Goal: Task Accomplishment & Management: Use online tool/utility

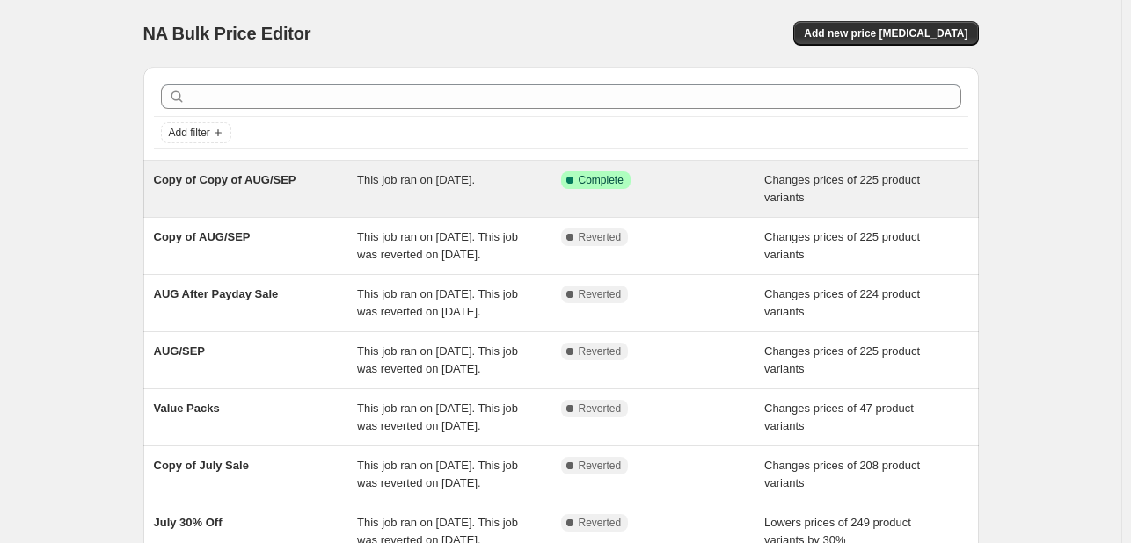
click at [264, 179] on span "Copy of Copy of AUG/SEP" at bounding box center [225, 179] width 142 height 13
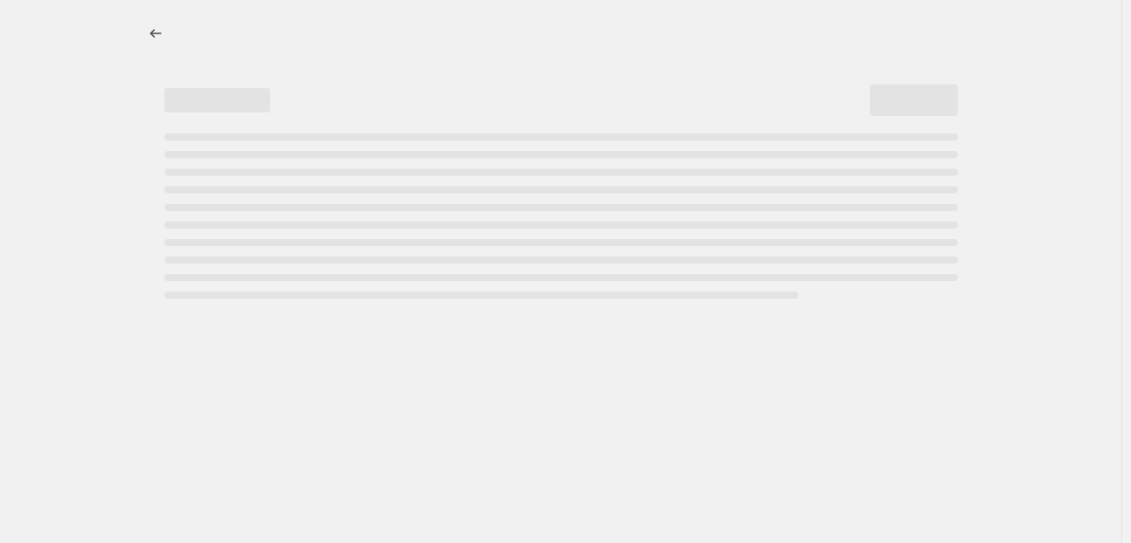
select select "tag"
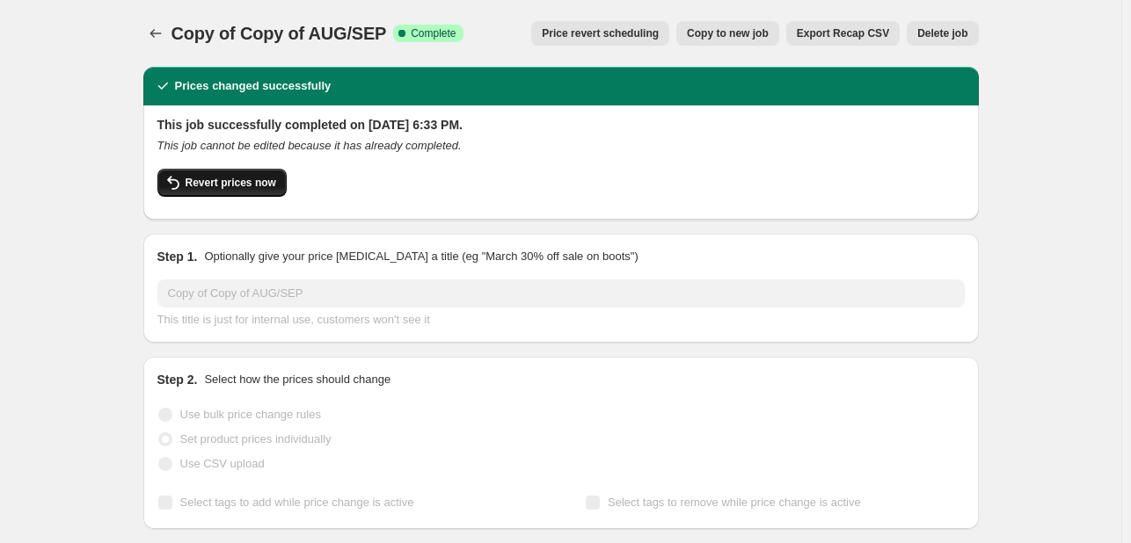
click at [242, 185] on span "Revert prices now" at bounding box center [230, 183] width 91 height 14
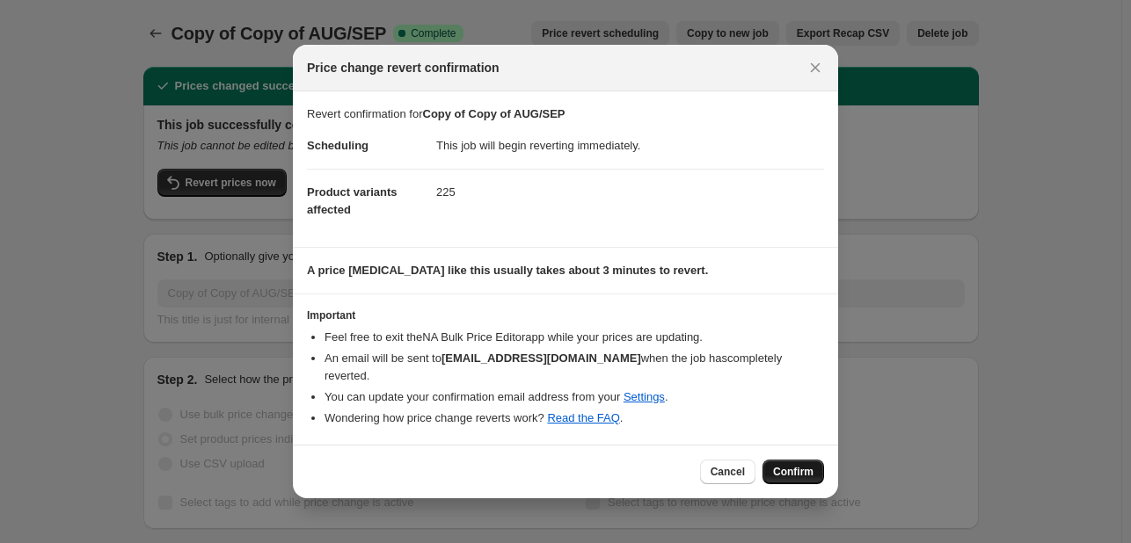
click at [784, 465] on span "Confirm" at bounding box center [793, 472] width 40 height 14
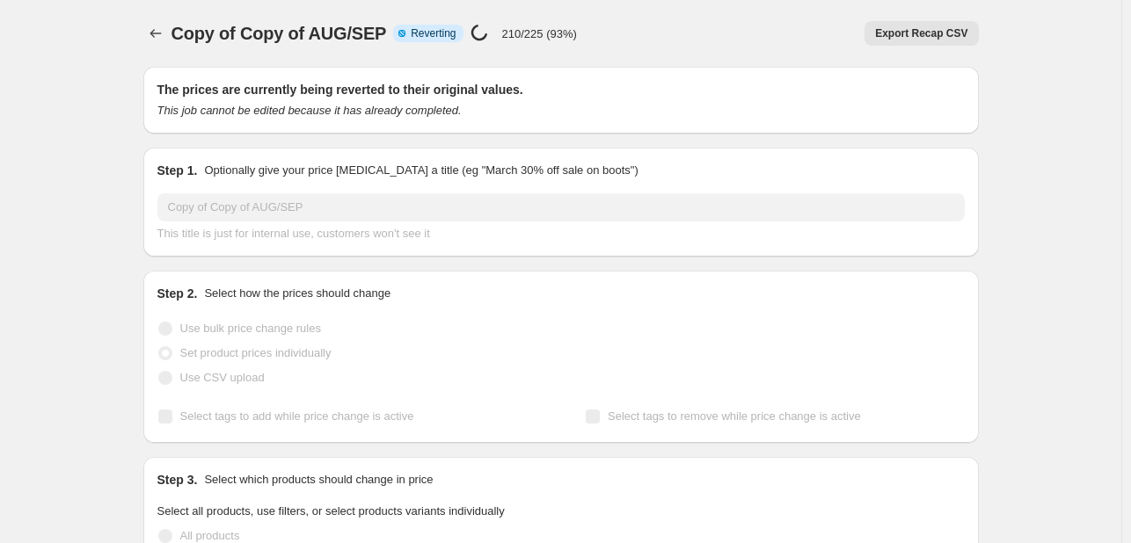
select select "tag"
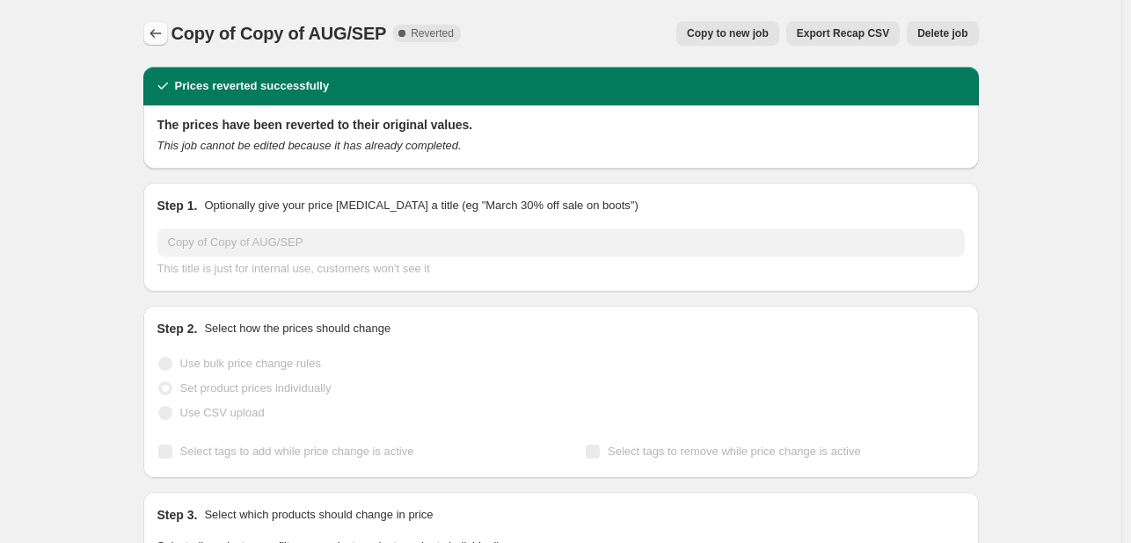
click at [154, 33] on icon "Price change jobs" at bounding box center [154, 33] width 11 height 9
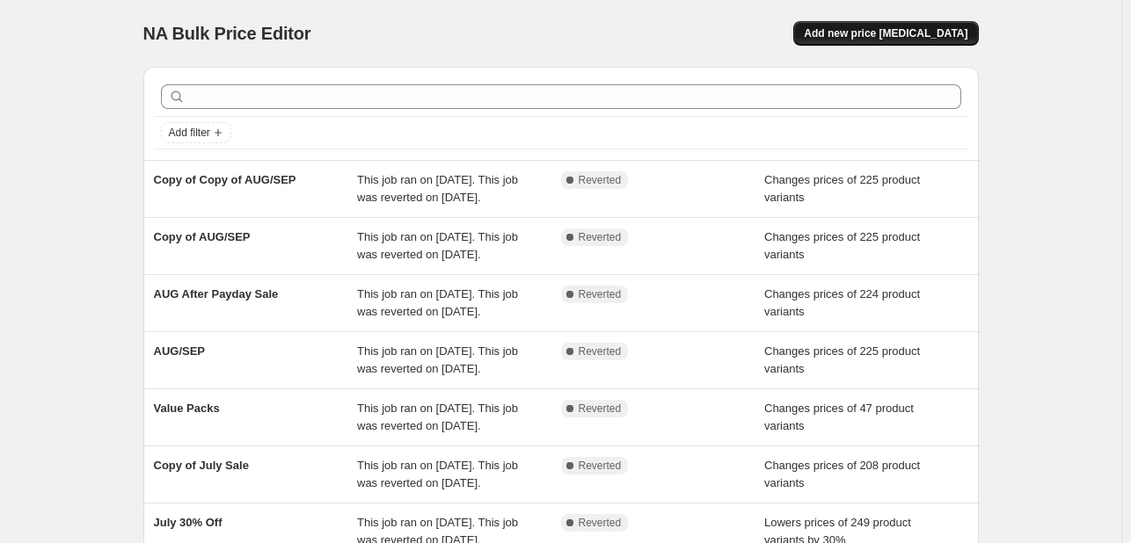
click at [871, 40] on span "Add new price [MEDICAL_DATA]" at bounding box center [885, 33] width 164 height 14
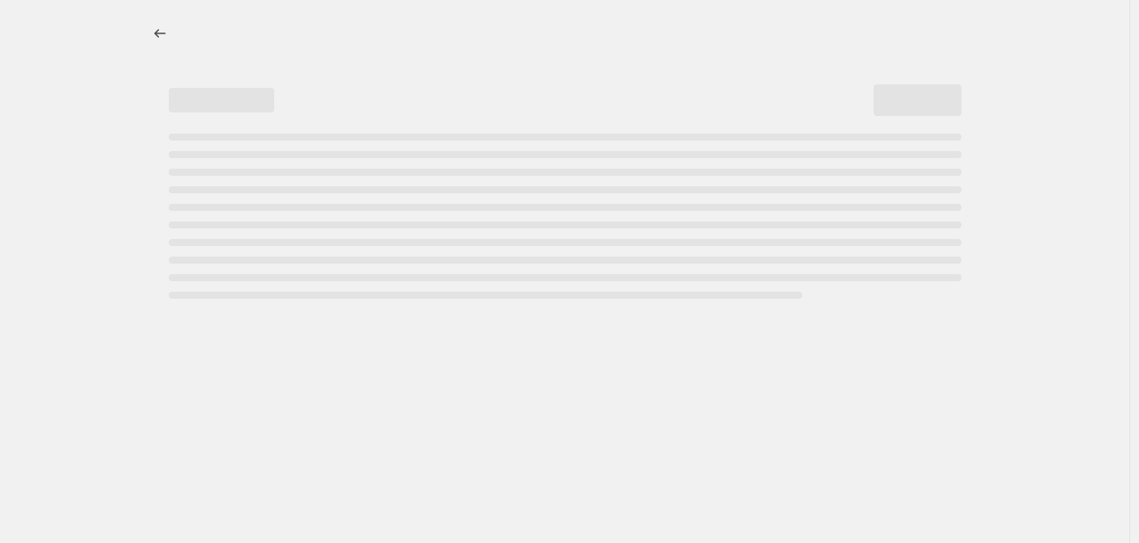
select select "percentage"
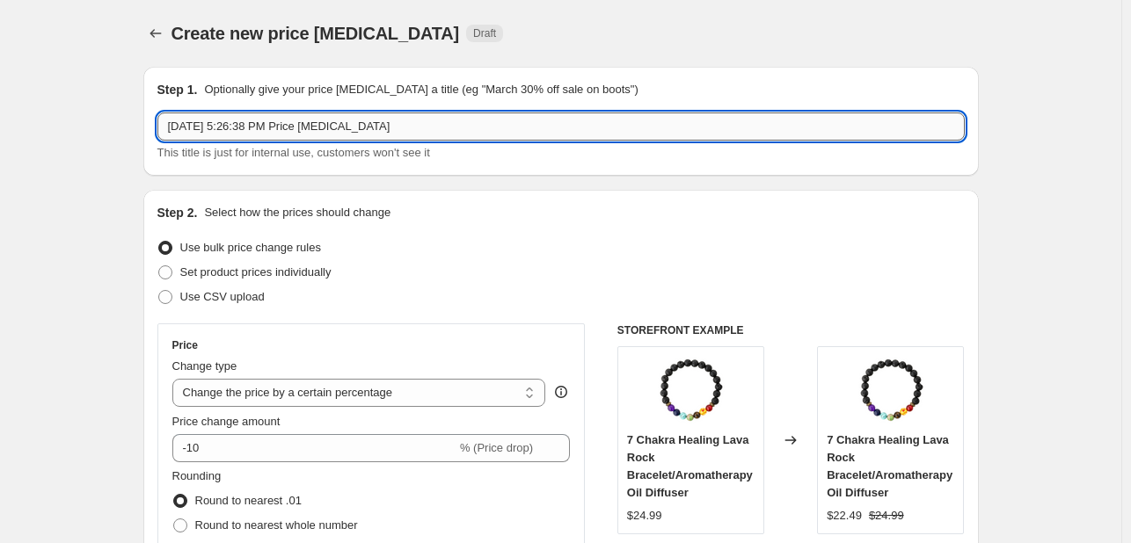
click at [314, 127] on input "Sep 16, 2025, 5:26:38 PM Price change job" at bounding box center [560, 127] width 807 height 28
click at [314, 129] on input "Sep 16, 2025, 5:26:38 PM Price change job" at bounding box center [560, 127] width 807 height 28
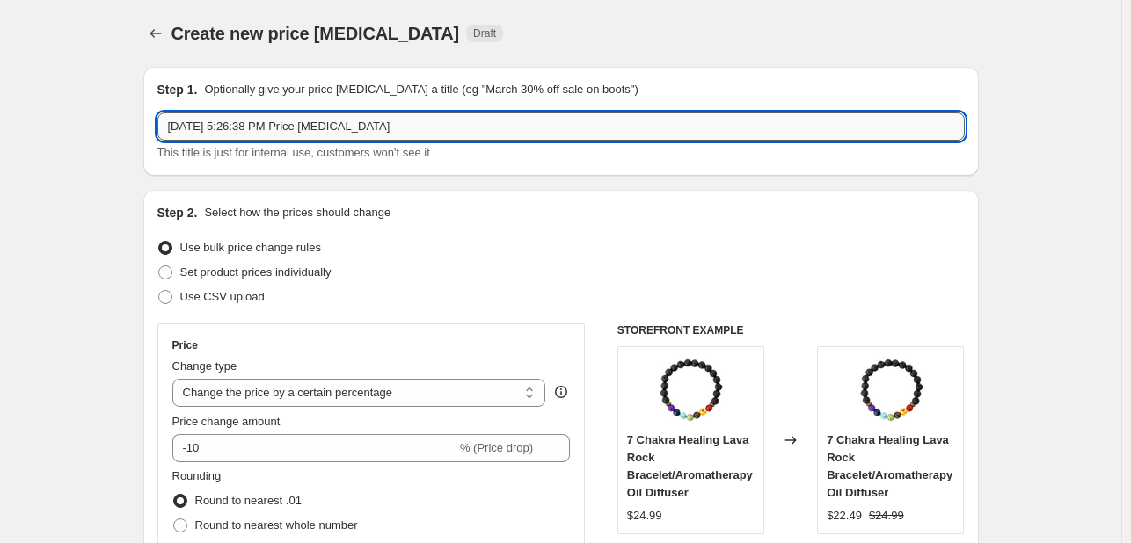
click at [314, 129] on input "Sep 16, 2025, 5:26:38 PM Price change job" at bounding box center [560, 127] width 807 height 28
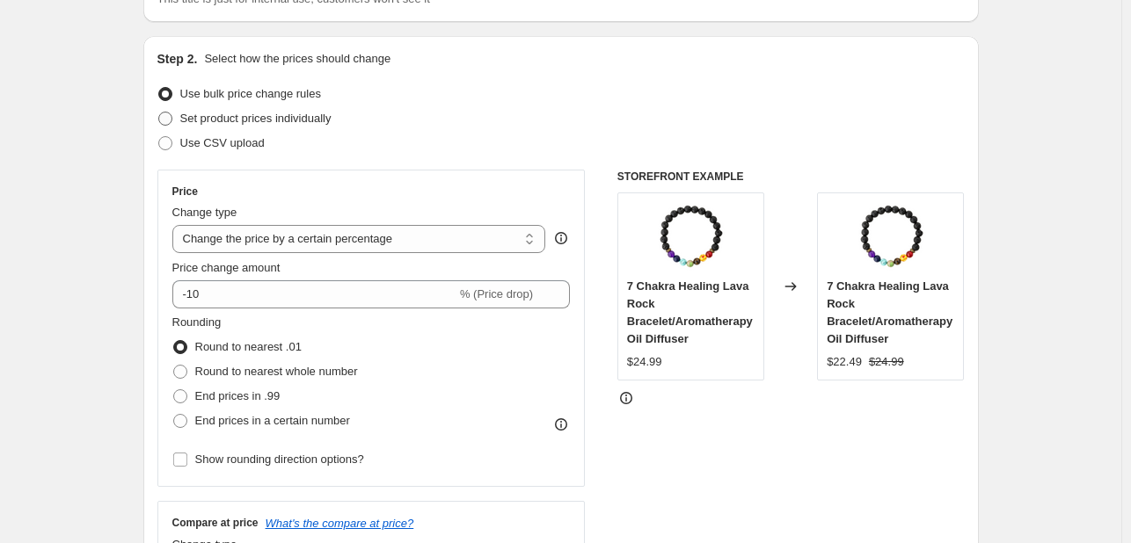
scroll to position [158, 0]
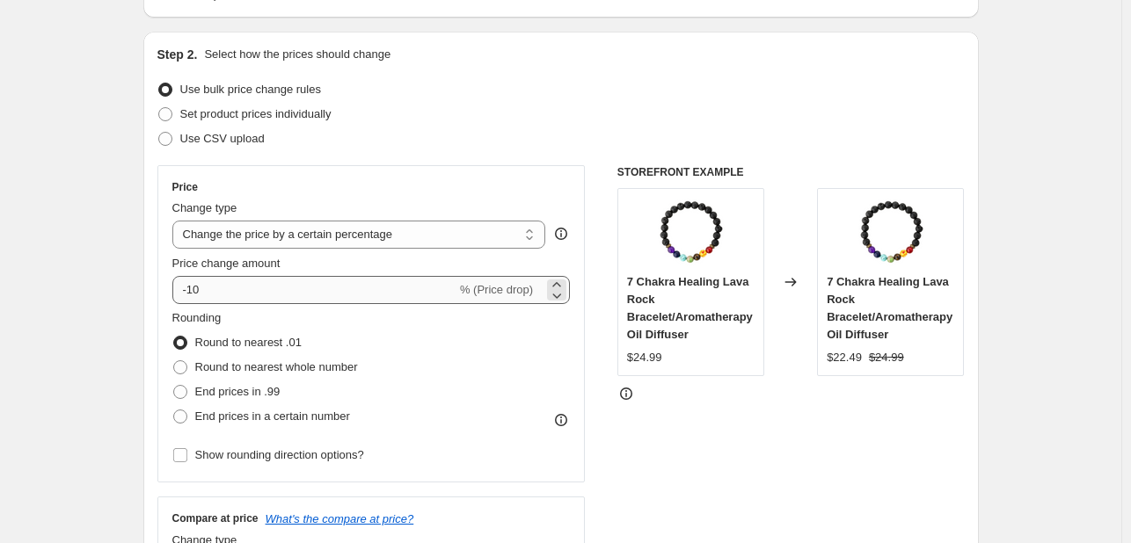
type input "35%Off"
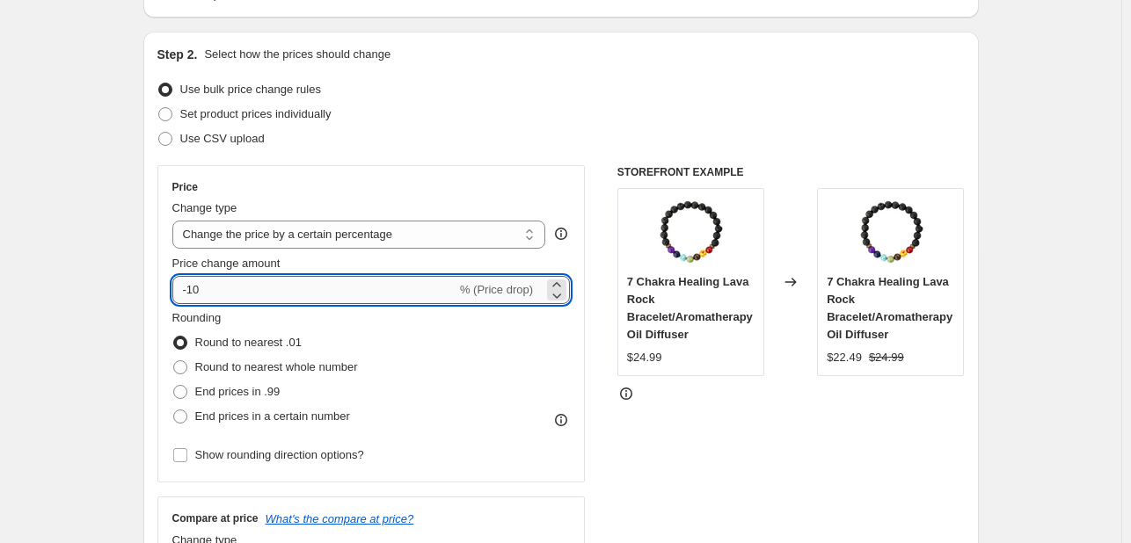
drag, startPoint x: 192, startPoint y: 290, endPoint x: 250, endPoint y: 289, distance: 58.0
click at [250, 289] on input "-10" at bounding box center [314, 290] width 284 height 28
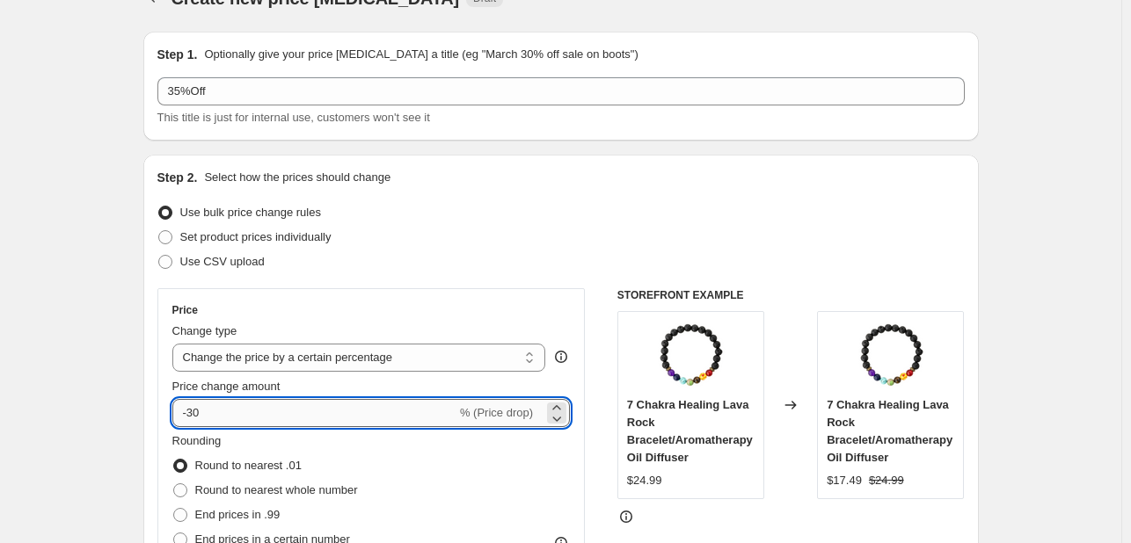
drag, startPoint x: 199, startPoint y: 411, endPoint x: 258, endPoint y: 408, distance: 59.9
click at [258, 408] on input "-30" at bounding box center [314, 413] width 284 height 28
type input "-35"
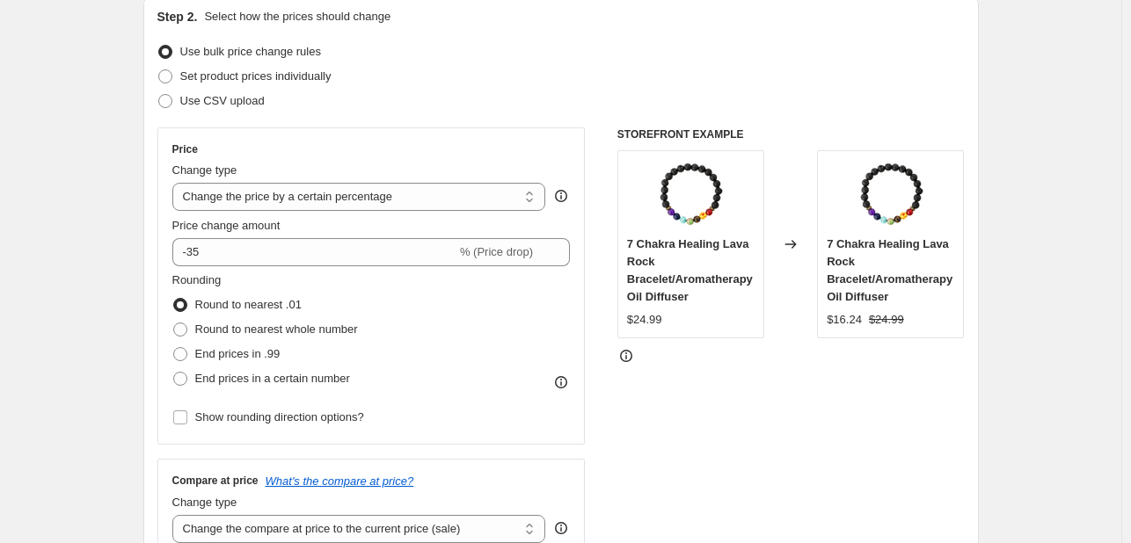
scroll to position [217, 0]
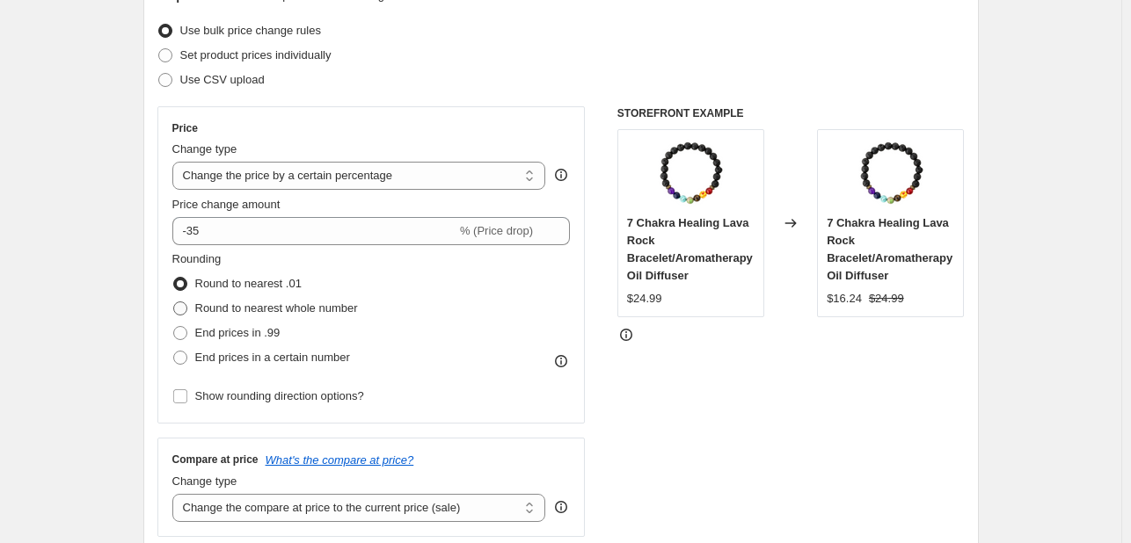
click at [345, 311] on span "Round to nearest whole number" at bounding box center [276, 308] width 163 height 13
click at [174, 302] on input "Round to nearest whole number" at bounding box center [173, 302] width 1 height 1
radio input "true"
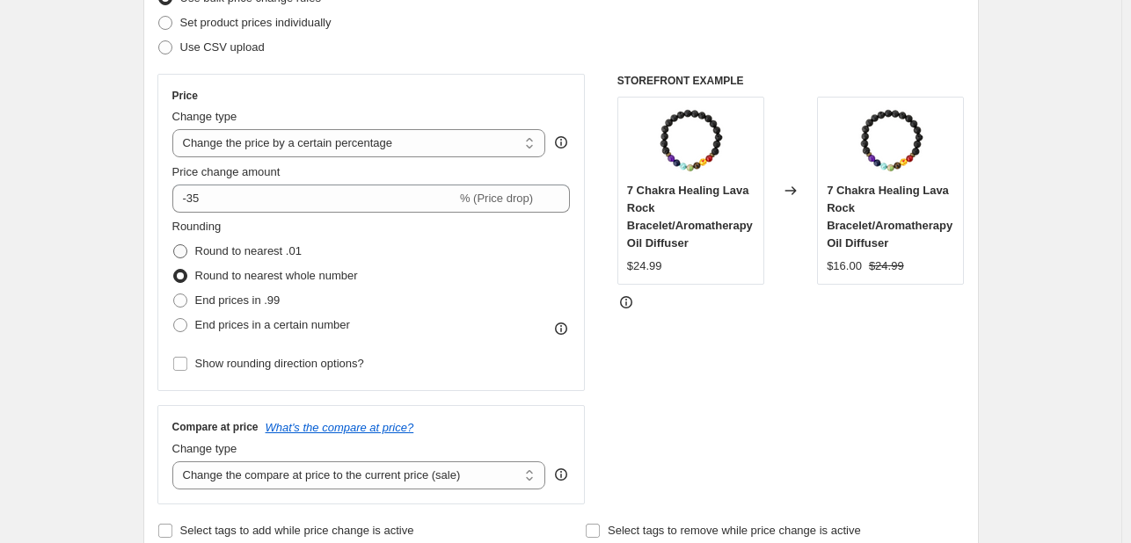
click at [273, 261] on label "Round to nearest .01" at bounding box center [236, 251] width 129 height 25
click at [174, 245] on input "Round to nearest .01" at bounding box center [173, 244] width 1 height 1
radio input "true"
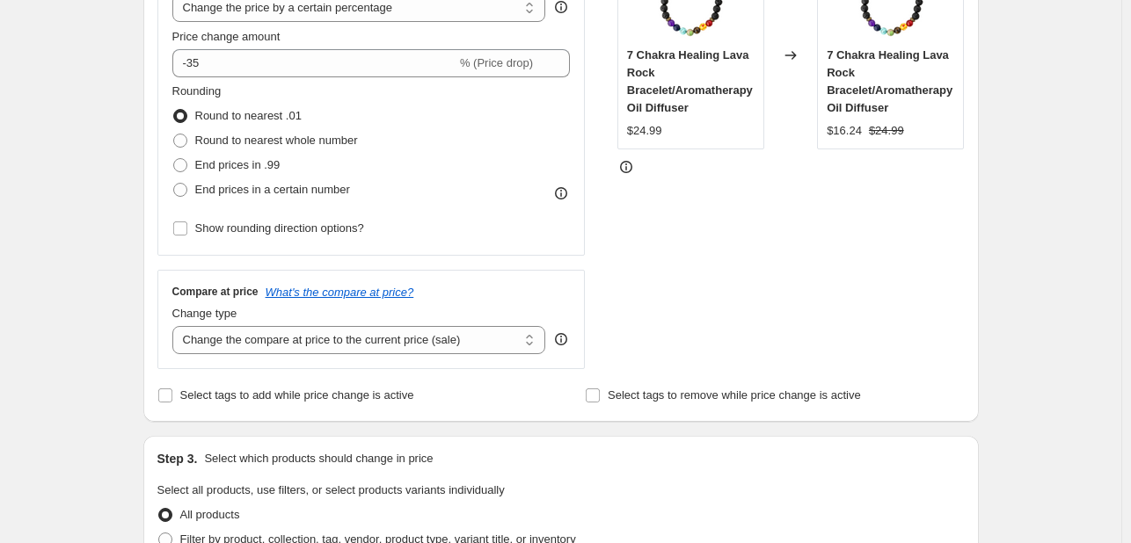
scroll to position [387, 0]
click at [231, 140] on span "Round to nearest whole number" at bounding box center [276, 138] width 163 height 13
click at [174, 133] on input "Round to nearest whole number" at bounding box center [173, 132] width 1 height 1
radio input "true"
click at [233, 115] on span "Round to nearest .01" at bounding box center [248, 113] width 106 height 13
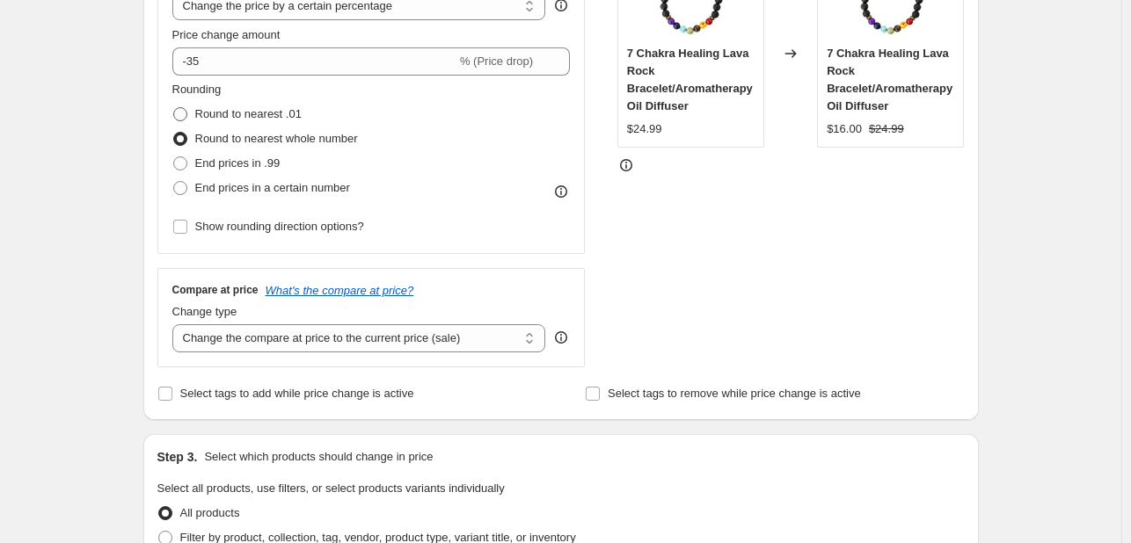
click at [174, 108] on input "Round to nearest .01" at bounding box center [173, 107] width 1 height 1
radio input "true"
click at [235, 136] on span "Round to nearest whole number" at bounding box center [276, 138] width 163 height 13
click at [174, 133] on input "Round to nearest whole number" at bounding box center [173, 132] width 1 height 1
radio input "true"
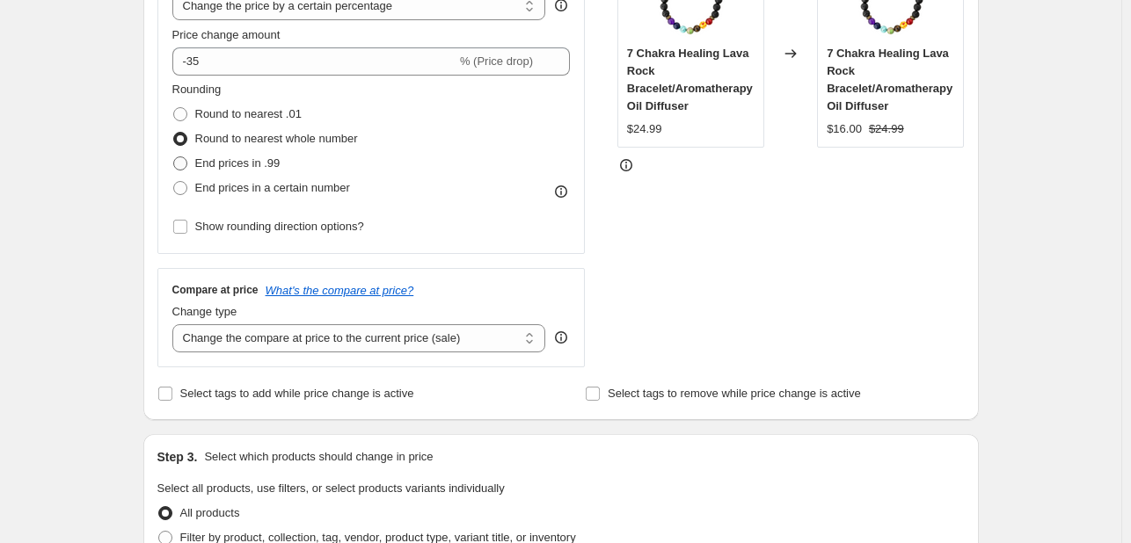
click at [236, 160] on span "End prices in .99" at bounding box center [237, 162] width 85 height 13
click at [174, 157] on input "End prices in .99" at bounding box center [173, 156] width 1 height 1
radio input "true"
click at [239, 187] on span "End prices in a certain number" at bounding box center [272, 187] width 155 height 13
click at [174, 182] on input "End prices in a certain number" at bounding box center [173, 181] width 1 height 1
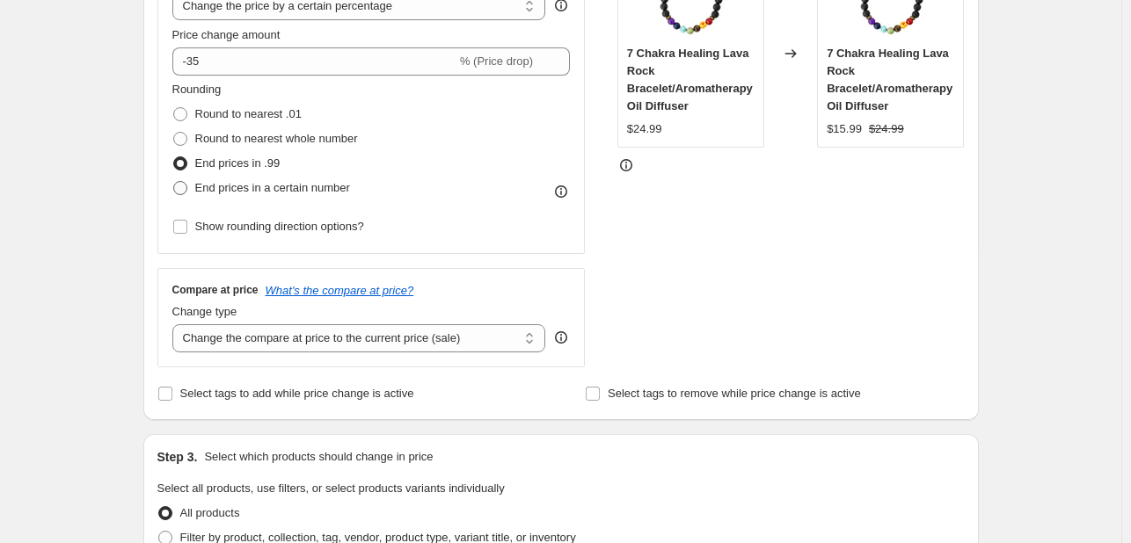
radio input "true"
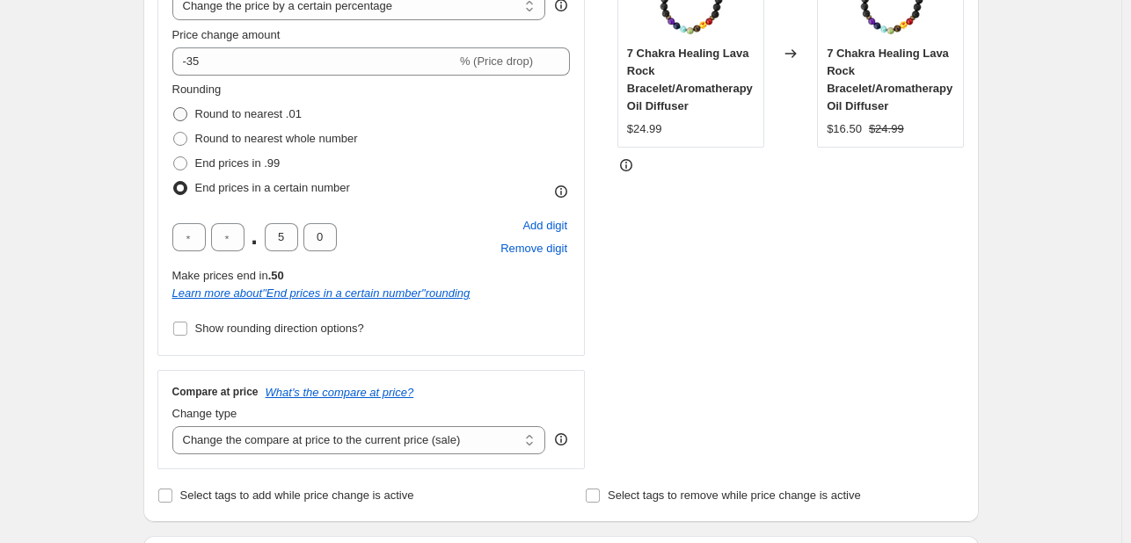
click at [236, 120] on span "Round to nearest .01" at bounding box center [248, 113] width 106 height 13
click at [174, 108] on input "Round to nearest .01" at bounding box center [173, 107] width 1 height 1
radio input "true"
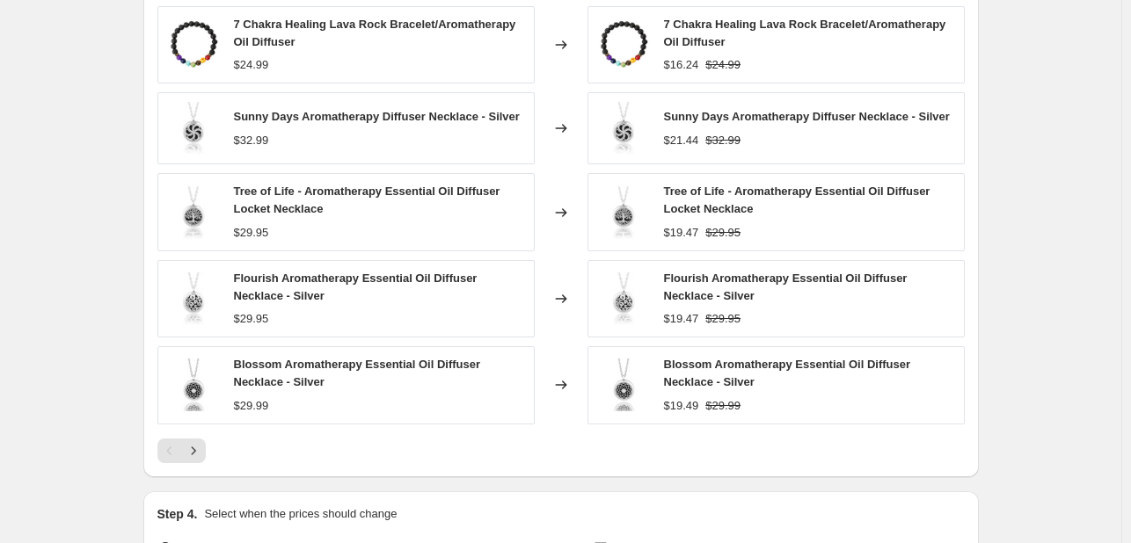
scroll to position [1240, 0]
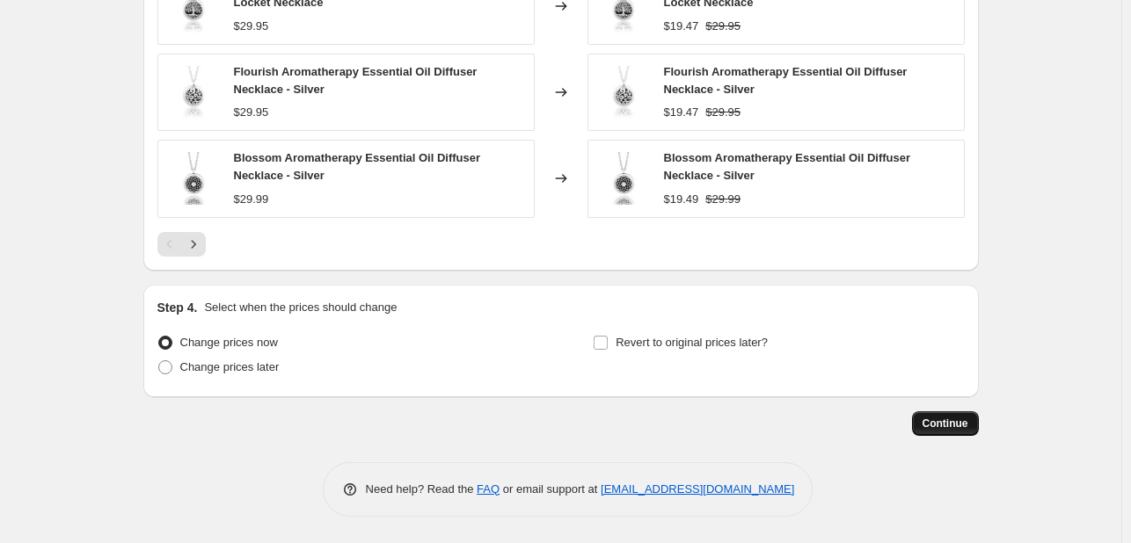
click at [949, 421] on span "Continue" at bounding box center [945, 424] width 46 height 14
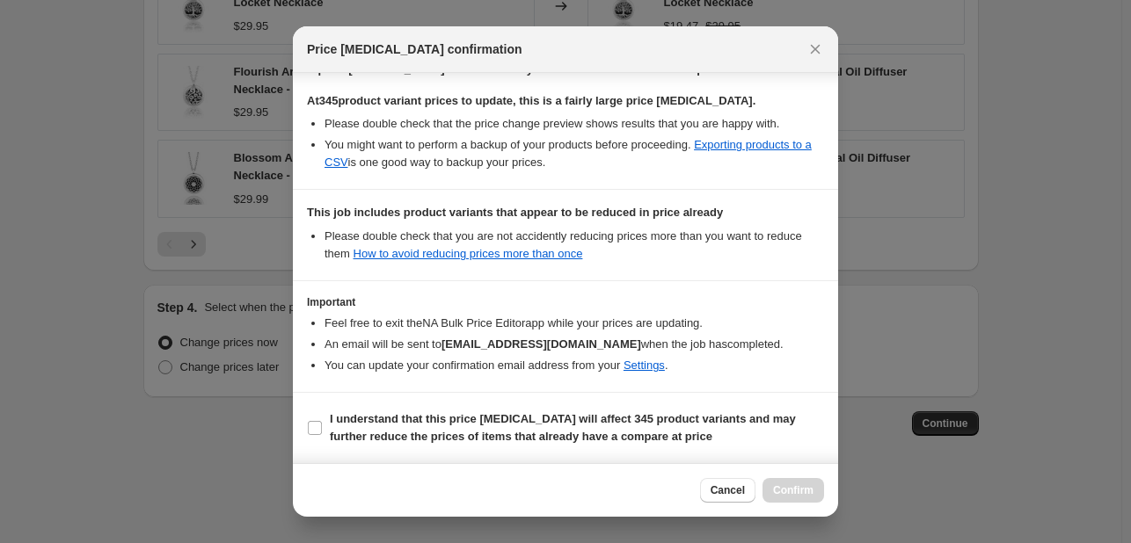
scroll to position [309, 0]
click at [318, 428] on input "I understand that this price change job will affect 345 product variants and ma…" at bounding box center [315, 428] width 14 height 14
checkbox input "true"
click at [803, 483] on button "Confirm" at bounding box center [793, 490] width 62 height 25
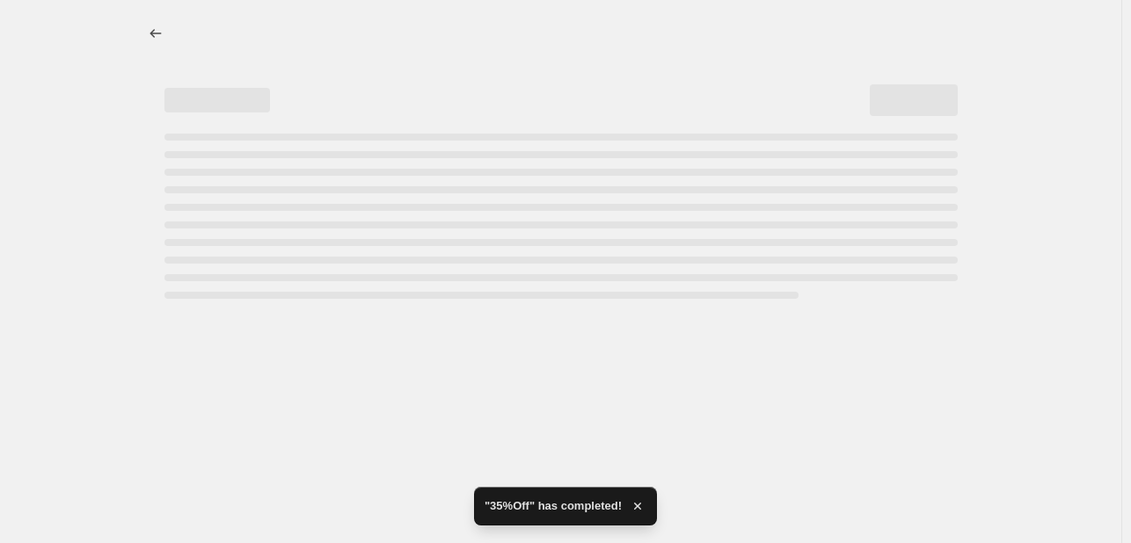
select select "percentage"
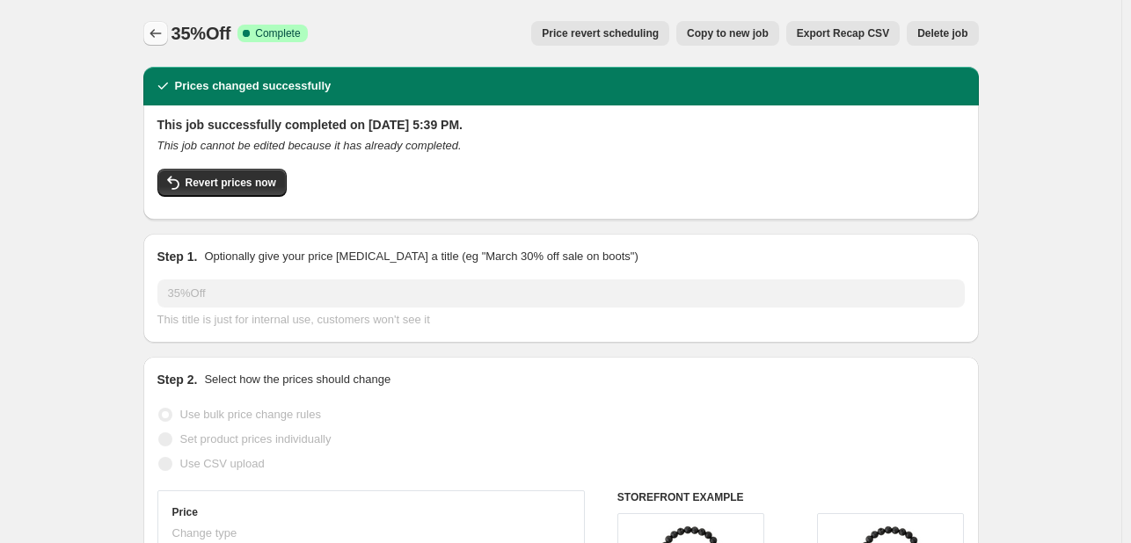
click at [164, 29] on icon "Price change jobs" at bounding box center [156, 34] width 18 height 18
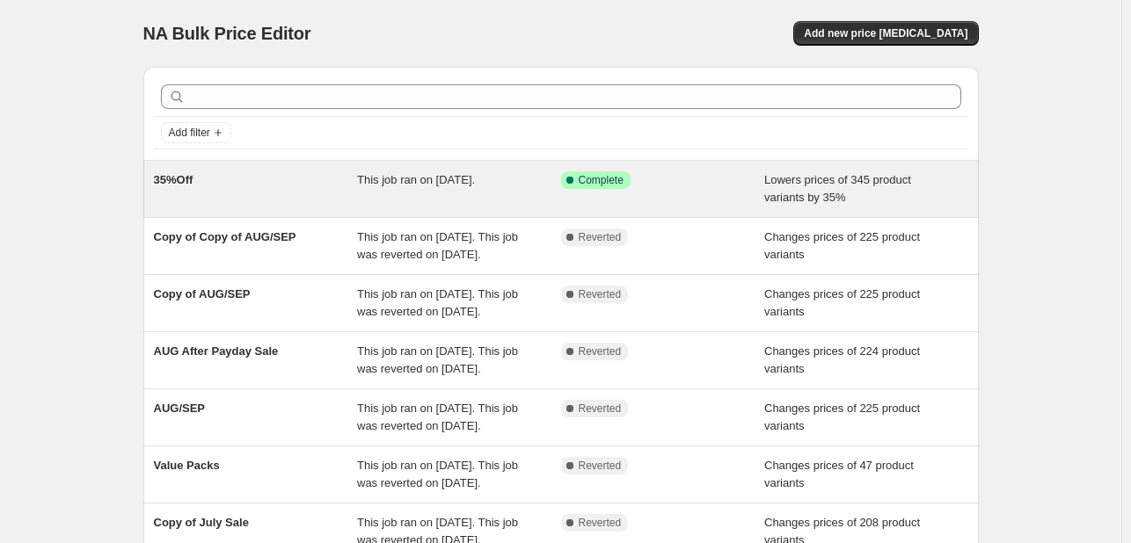
click at [207, 193] on div "35%Off" at bounding box center [256, 188] width 204 height 35
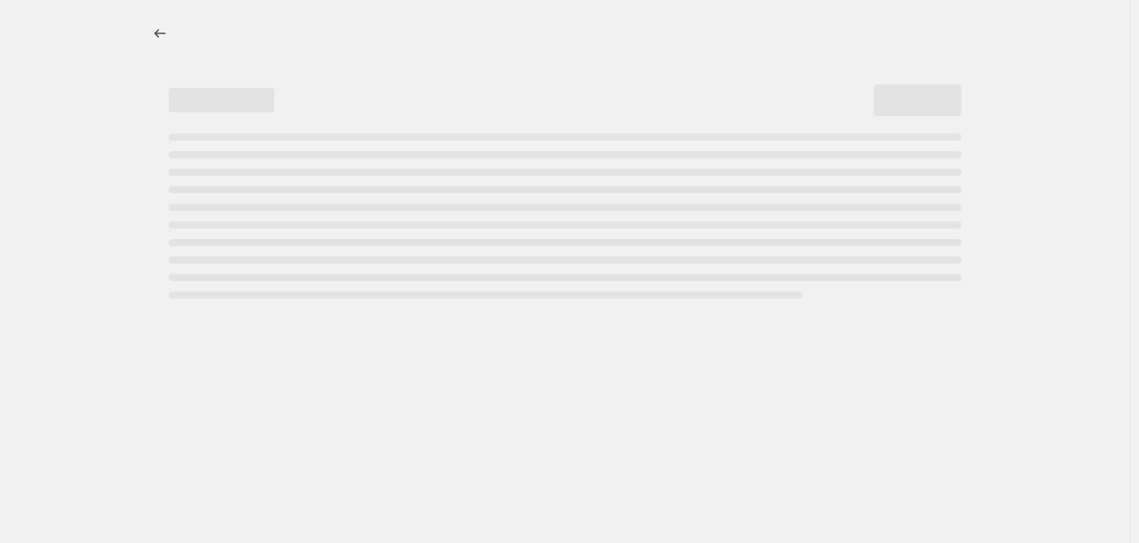
select select "percentage"
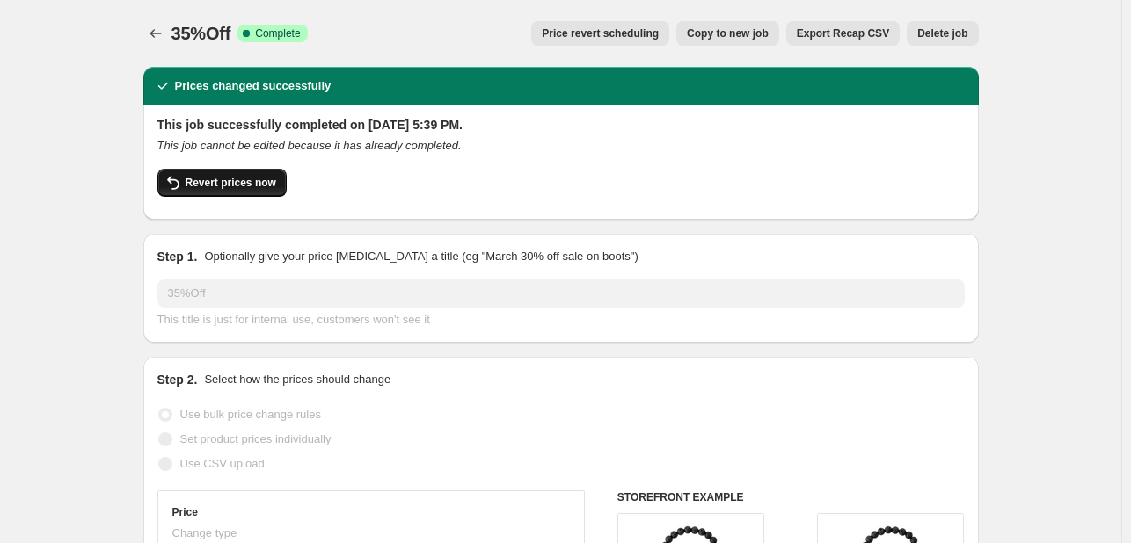
click at [229, 185] on span "Revert prices now" at bounding box center [230, 183] width 91 height 14
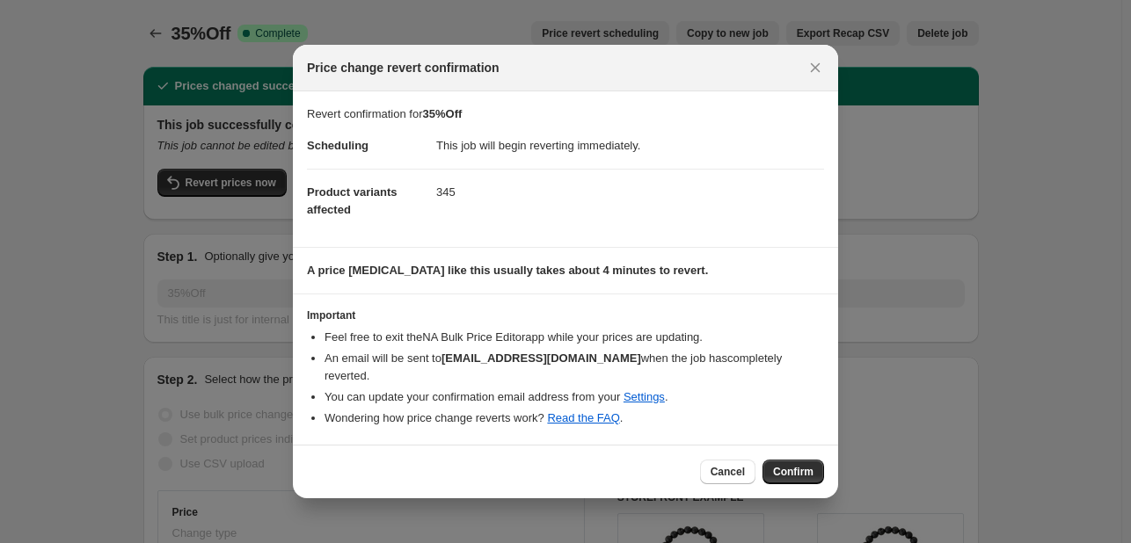
click at [786, 472] on button "Confirm" at bounding box center [793, 472] width 62 height 25
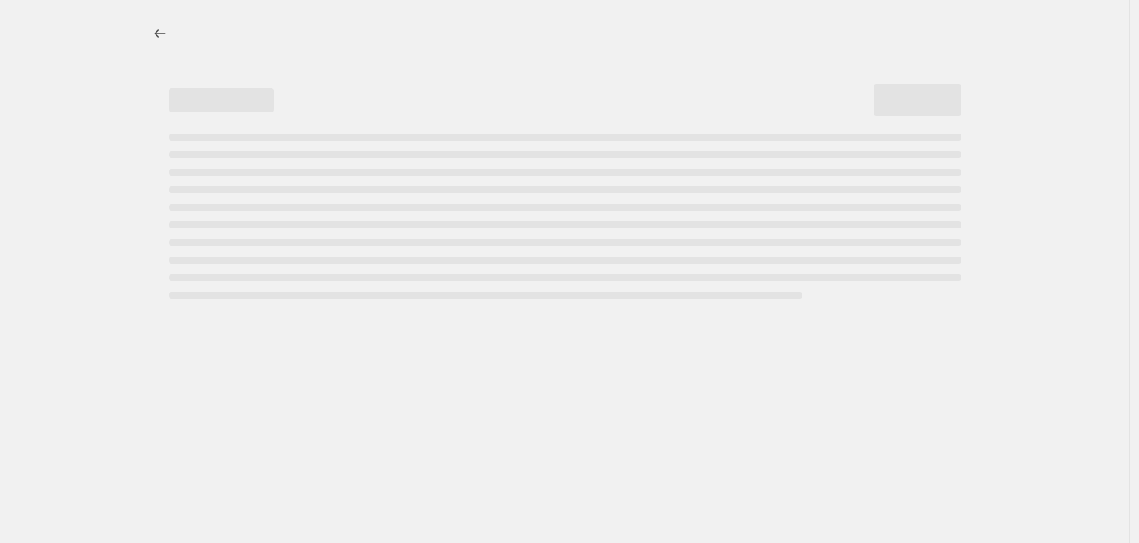
select select "percentage"
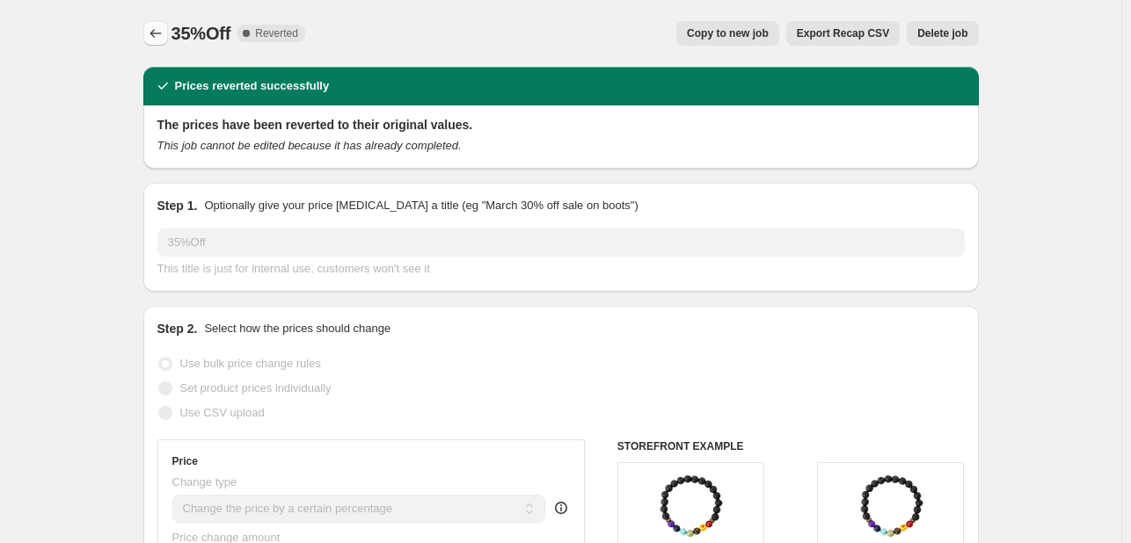
click at [152, 36] on icon "Price change jobs" at bounding box center [156, 34] width 18 height 18
